Goal: Register for event/course

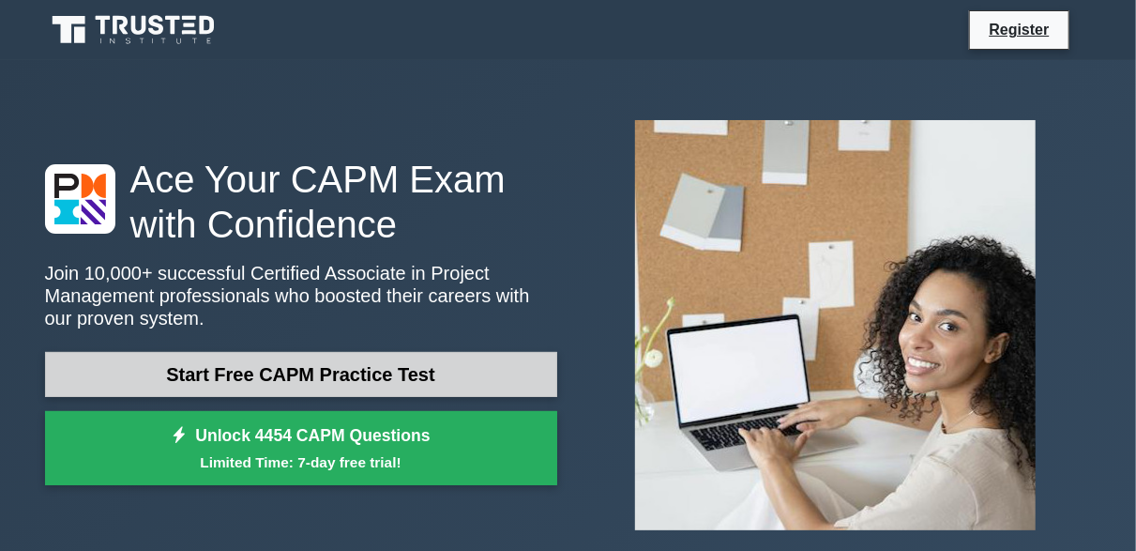
click at [359, 390] on link "Start Free CAPM Practice Test" at bounding box center [301, 374] width 512 height 45
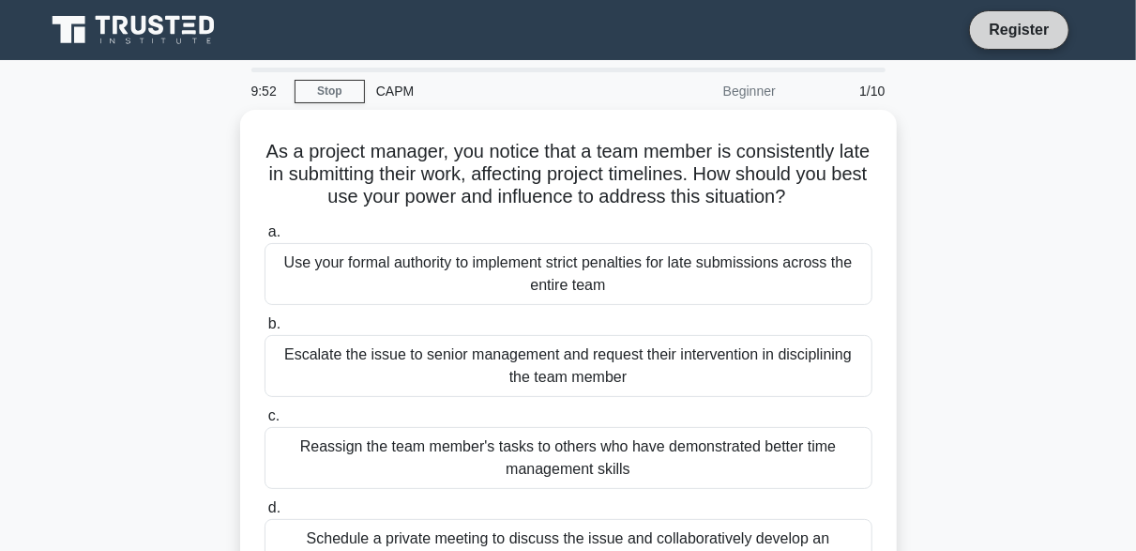
click at [1026, 34] on link "Register" at bounding box center [1019, 29] width 83 height 23
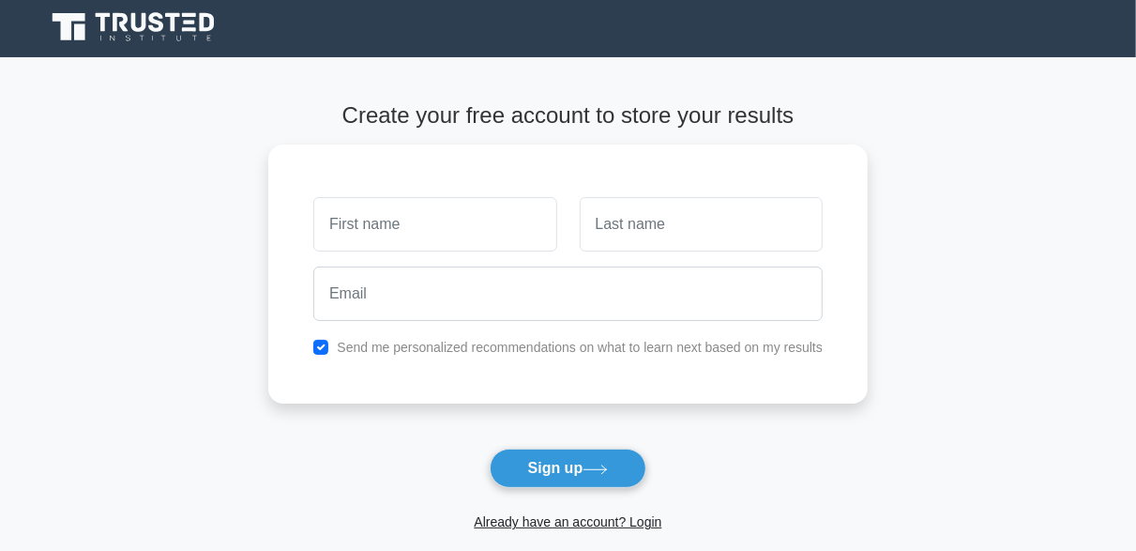
scroll to position [4, 0]
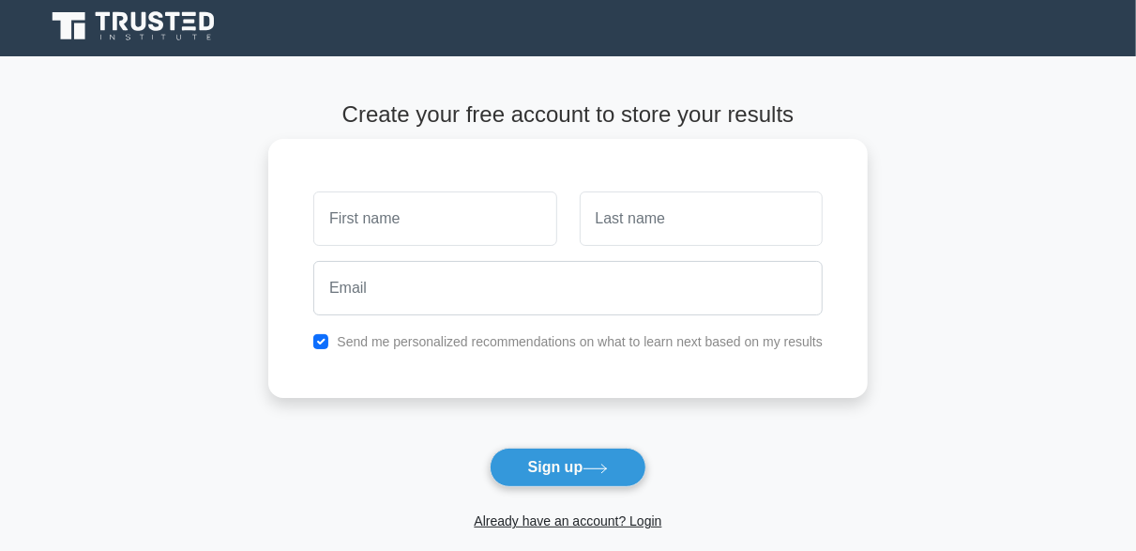
click at [431, 223] on input "text" at bounding box center [434, 218] width 243 height 54
type input "IBRAHIM"
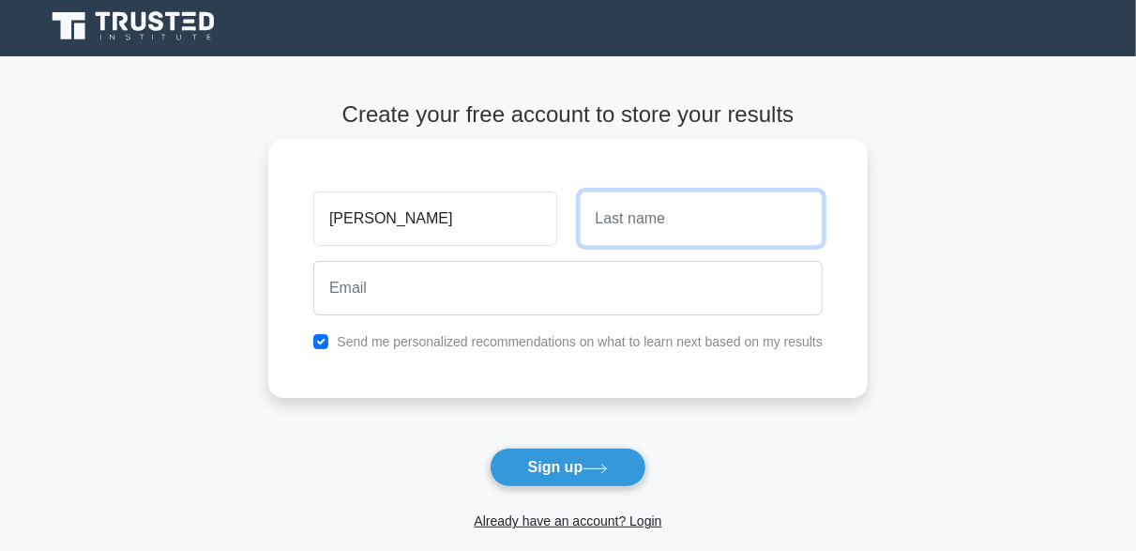
click at [632, 222] on input "text" at bounding box center [701, 218] width 243 height 54
type input "FUSEINI"
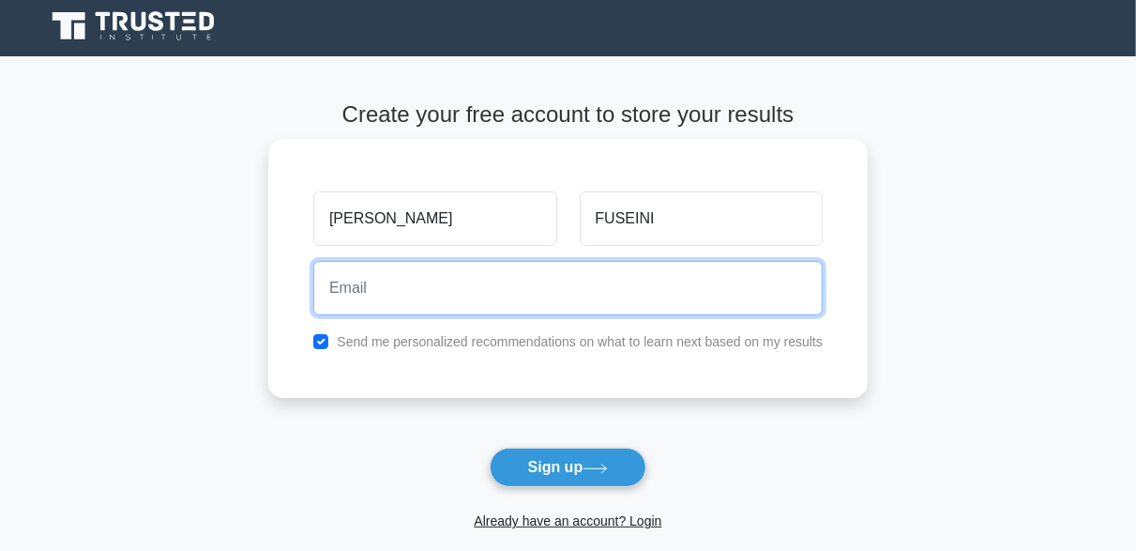
click at [430, 293] on input "email" at bounding box center [567, 288] width 509 height 54
type input "fuseiniibrahim524@gmail.com"
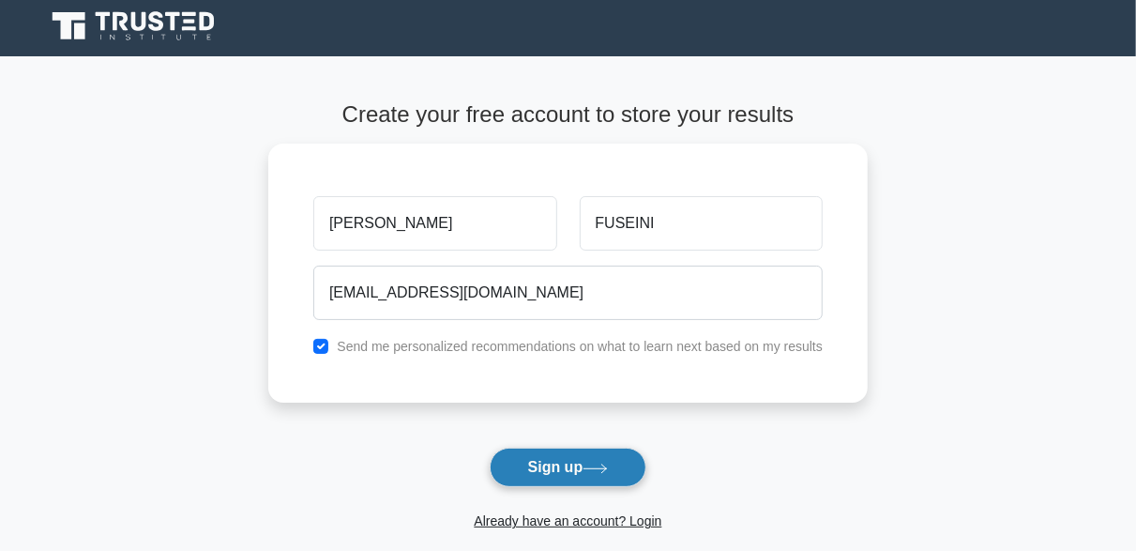
click at [566, 474] on button "Sign up" at bounding box center [569, 467] width 158 height 39
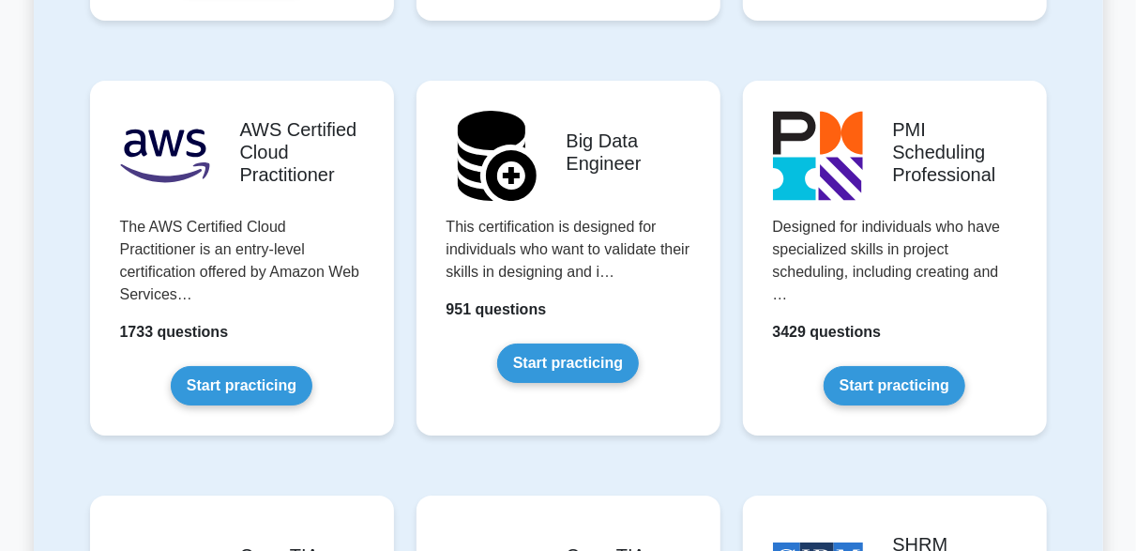
scroll to position [3243, 0]
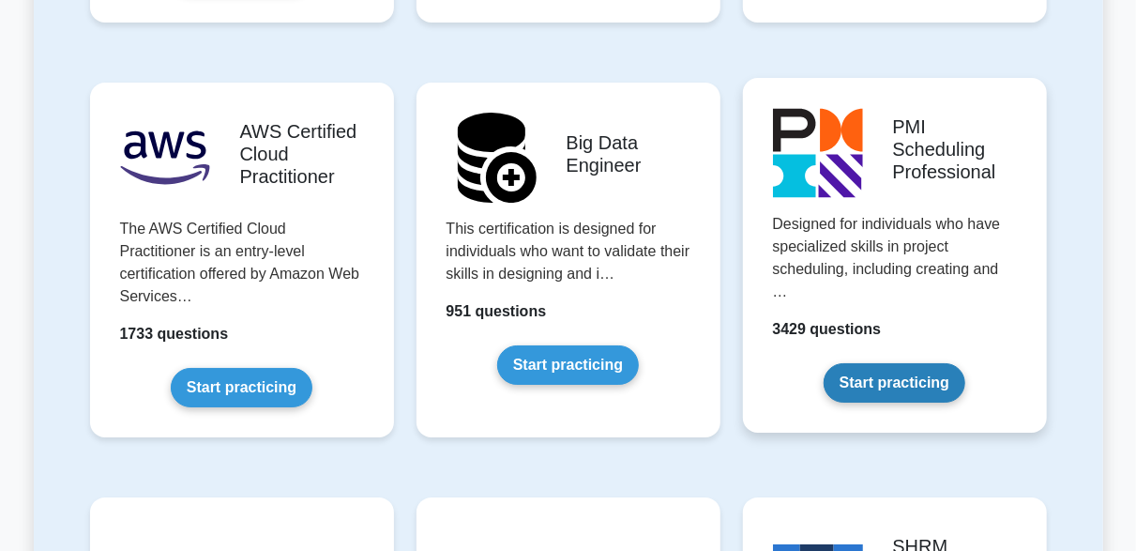
click at [893, 363] on link "Start practicing" at bounding box center [895, 382] width 142 height 39
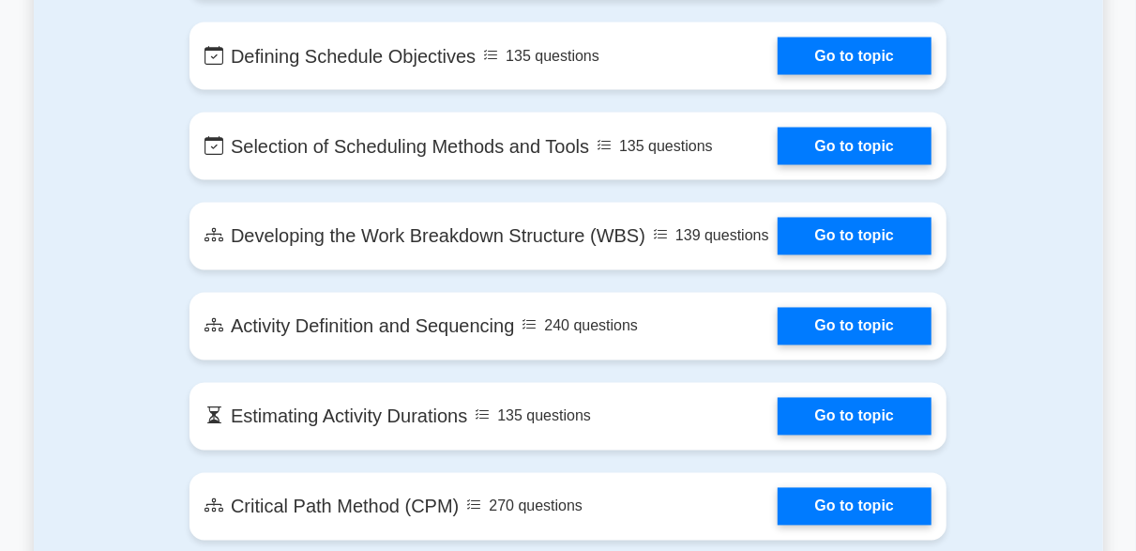
scroll to position [1529, 0]
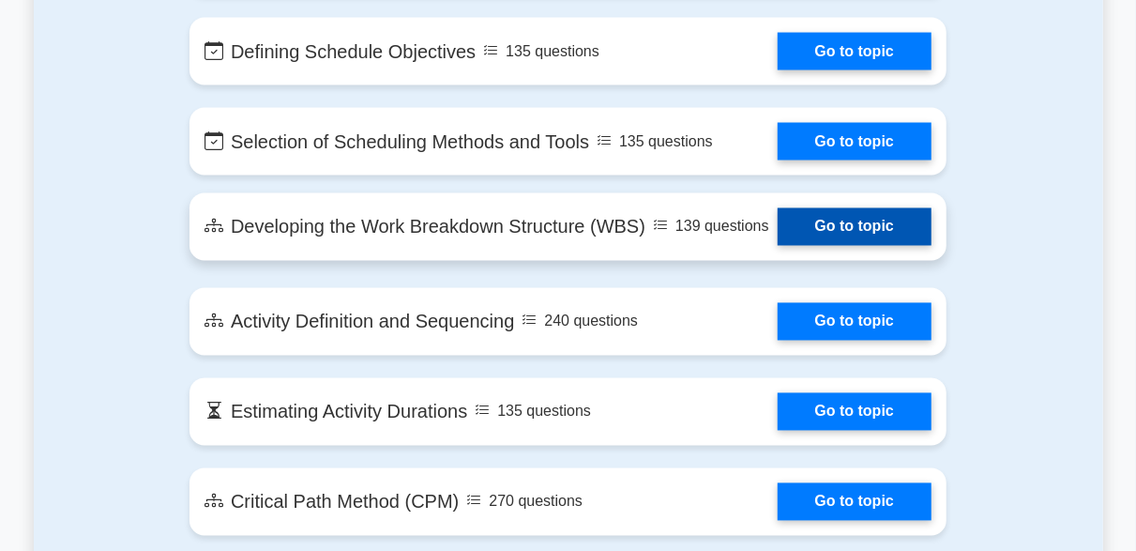
click at [778, 212] on link "Go to topic" at bounding box center [855, 227] width 154 height 38
